Goal: Connect with others: Connect with others

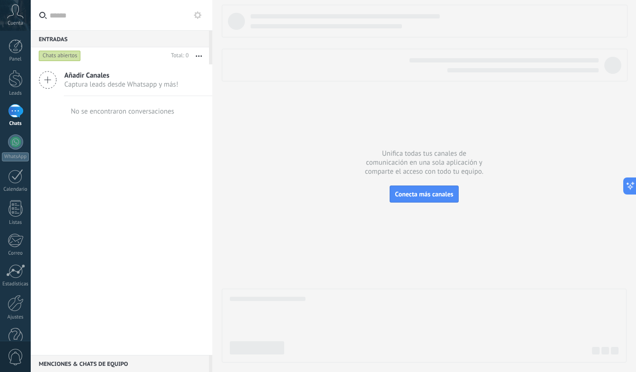
click at [142, 81] on span "Captura leads desde Whatsapp y más!" at bounding box center [121, 84] width 114 height 9
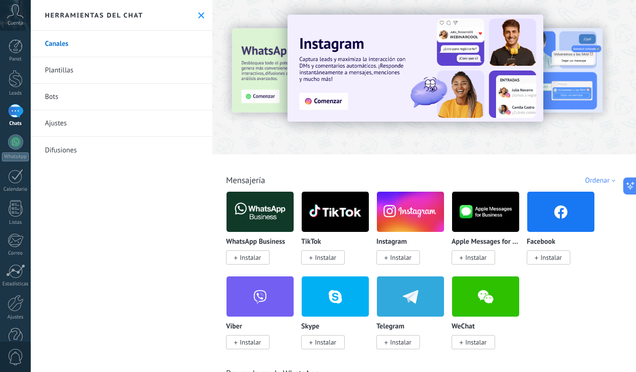
click at [412, 220] on img at bounding box center [410, 212] width 67 height 46
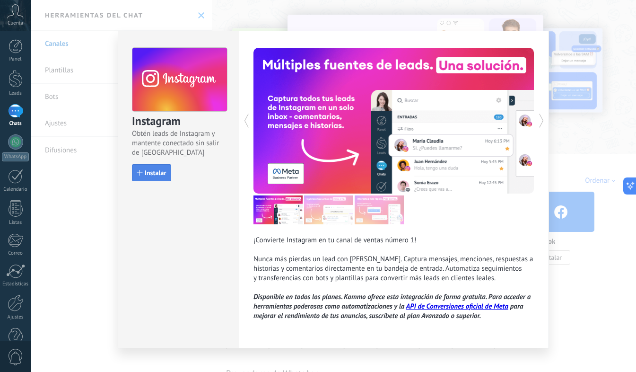
click at [153, 172] on span "Instalar" at bounding box center [155, 172] width 21 height 7
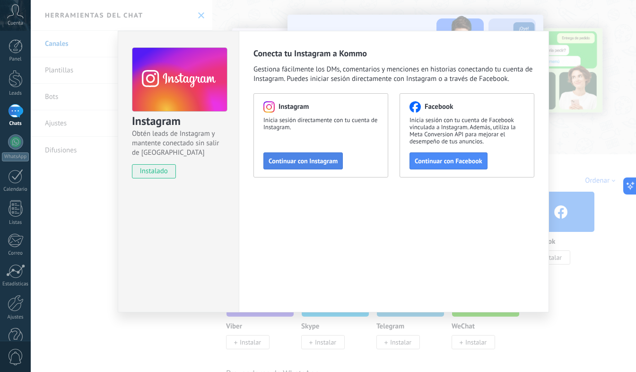
click at [301, 161] on span "Continuar con Instagram" at bounding box center [303, 160] width 69 height 7
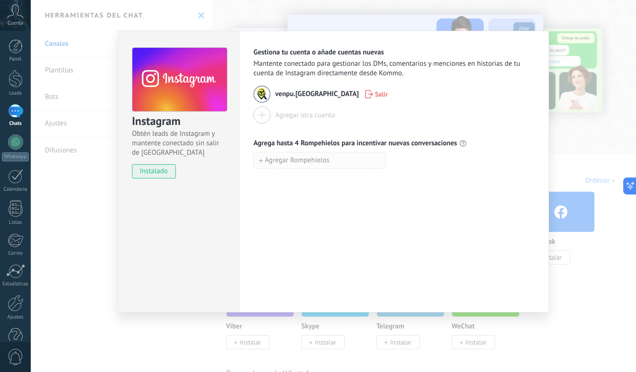
click at [310, 158] on span "Agregar Rompehielos" at bounding box center [297, 160] width 65 height 7
click at [343, 200] on div "Gestiona tu cuenta o añade cuentas nuevas Mantente conectado para gestionar los…" at bounding box center [394, 171] width 310 height 281
click at [579, 162] on div "Instagram Obtén leads de Instagram y mantente conectado sin salir de Kommo inst…" at bounding box center [333, 186] width 605 height 372
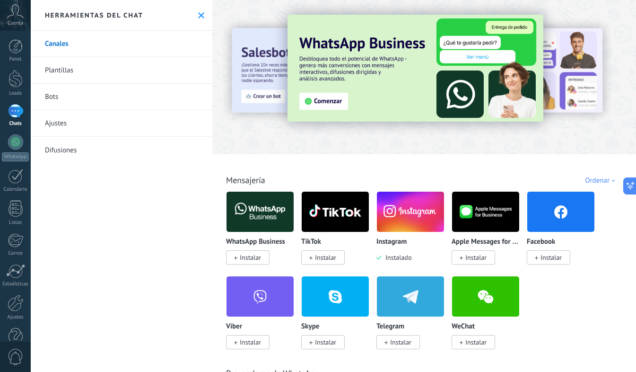
click at [344, 103] on img at bounding box center [416, 68] width 256 height 107
